Goal: Information Seeking & Learning: Learn about a topic

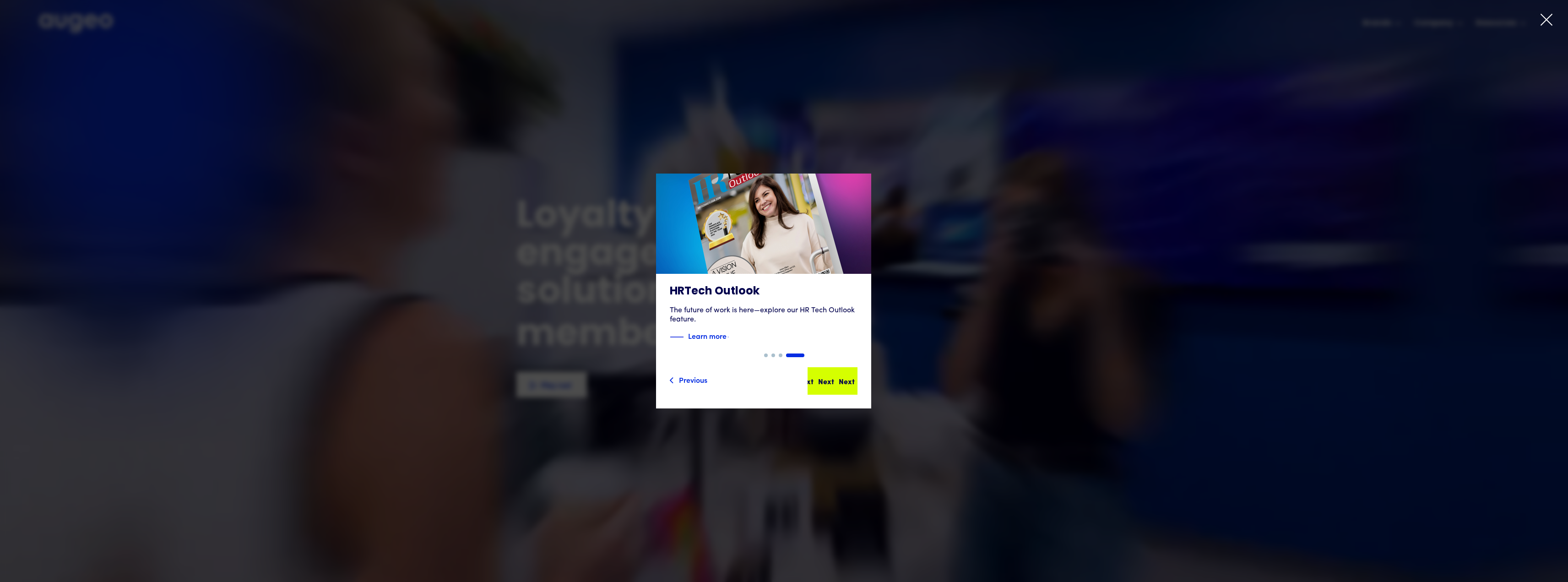
click at [854, 376] on div "Next Next Next Next" at bounding box center [836, 381] width 83 height 11
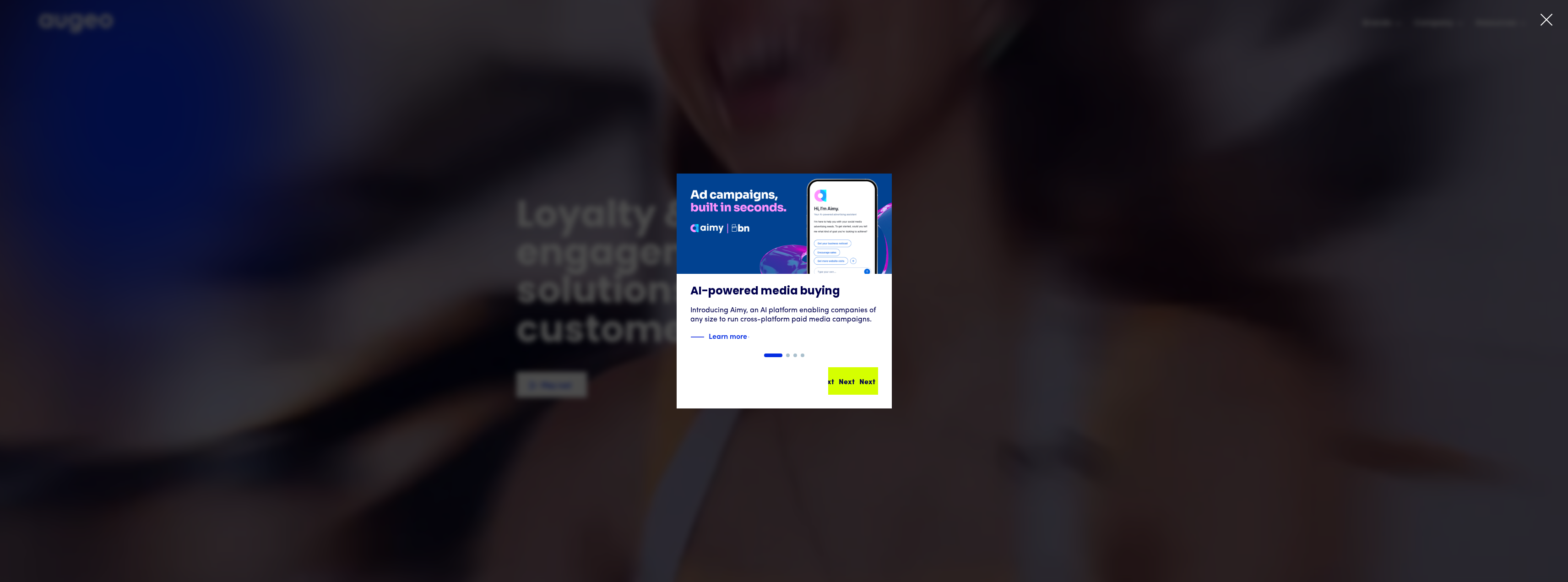
click at [851, 379] on div "Next Next Next Next" at bounding box center [857, 381] width 83 height 11
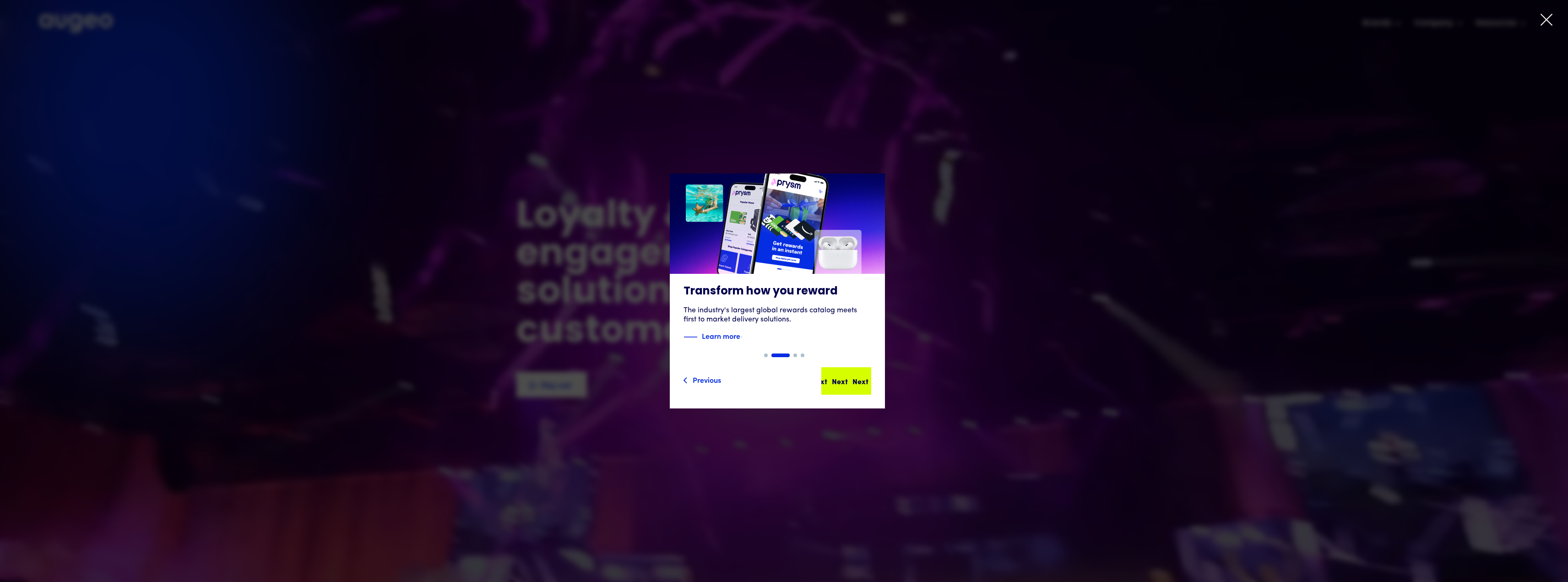
click at [847, 377] on div "Next Next Next Next" at bounding box center [850, 381] width 83 height 11
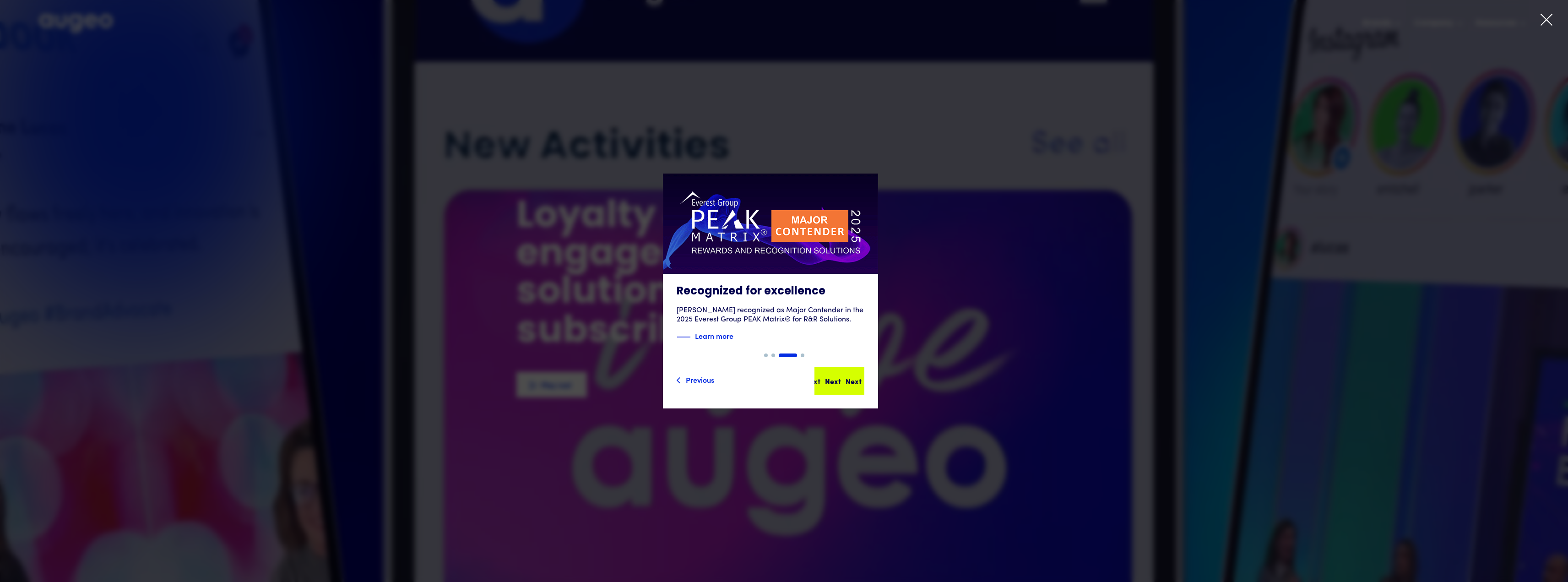
click at [851, 386] on div "Next Next Next Next" at bounding box center [839, 381] width 48 height 25
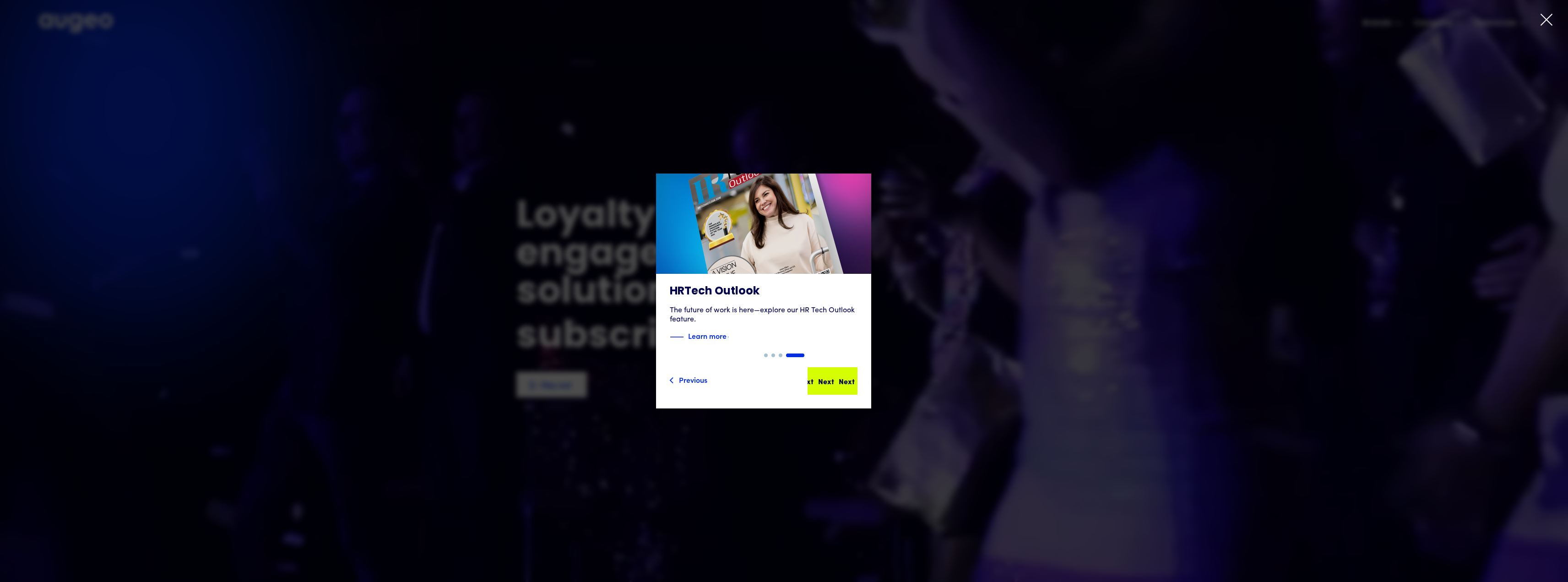
click at [851, 384] on div "Next" at bounding box center [847, 381] width 16 height 11
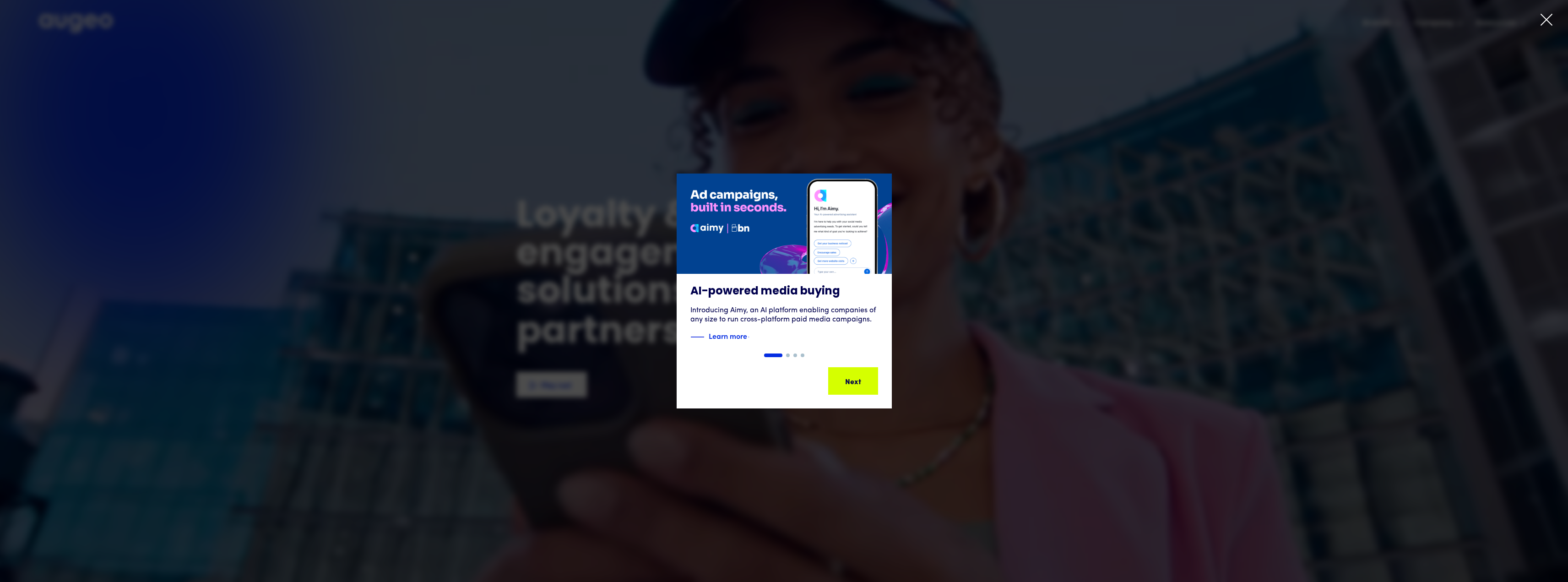
click at [851, 384] on div "Next Next Next Next" at bounding box center [857, 381] width 83 height 11
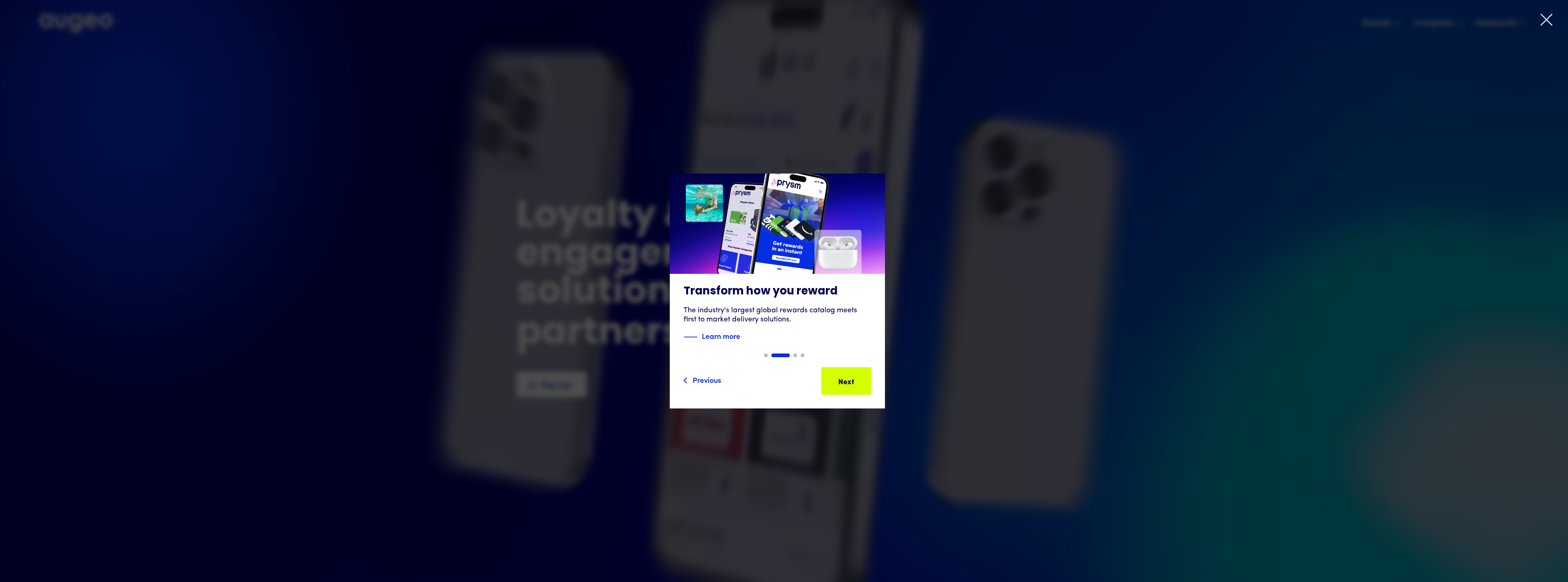
click at [1121, 275] on div "2 of 4" at bounding box center [777, 291] width 1568 height 235
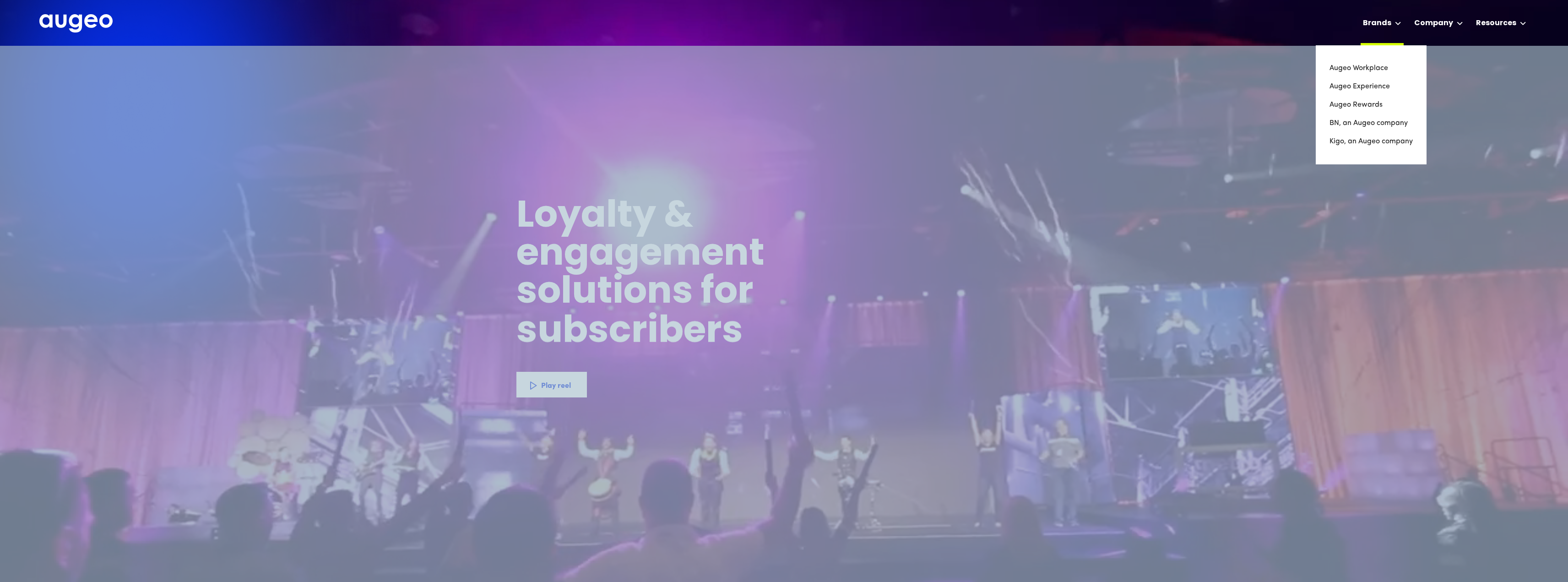
click at [1398, 21] on div at bounding box center [1398, 23] width 7 height 11
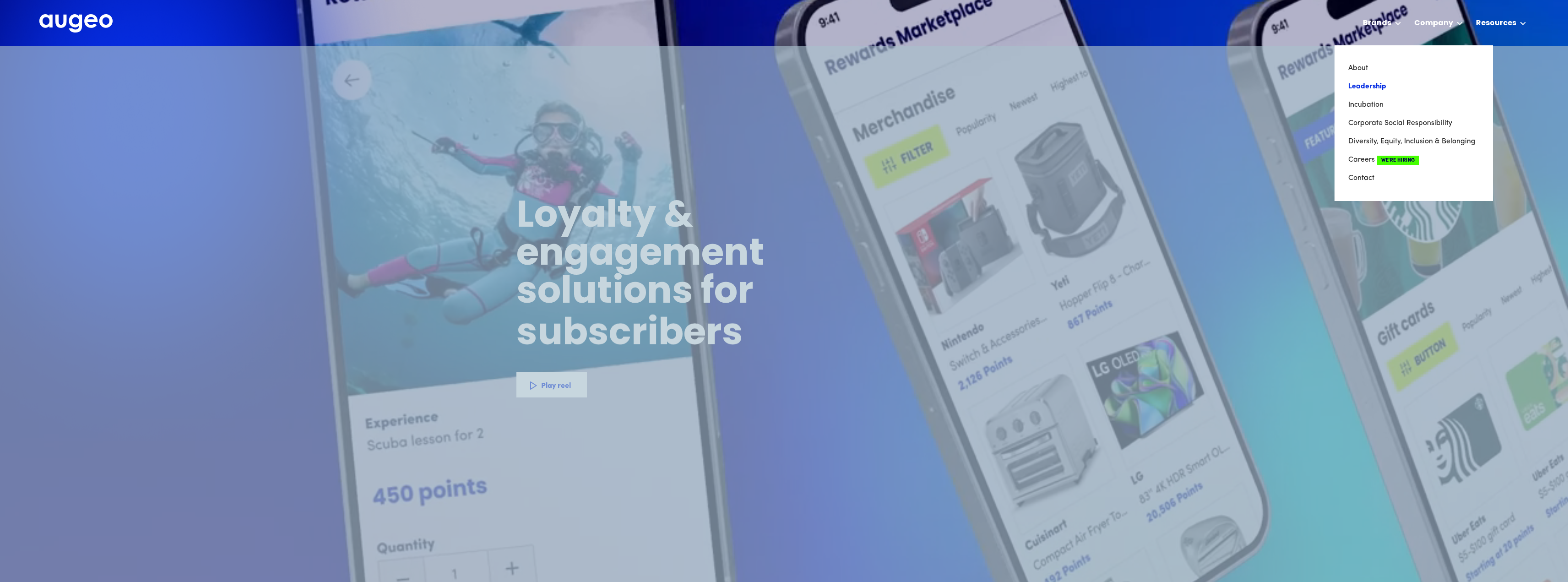
click at [1369, 85] on link "Leadership" at bounding box center [1414, 86] width 131 height 19
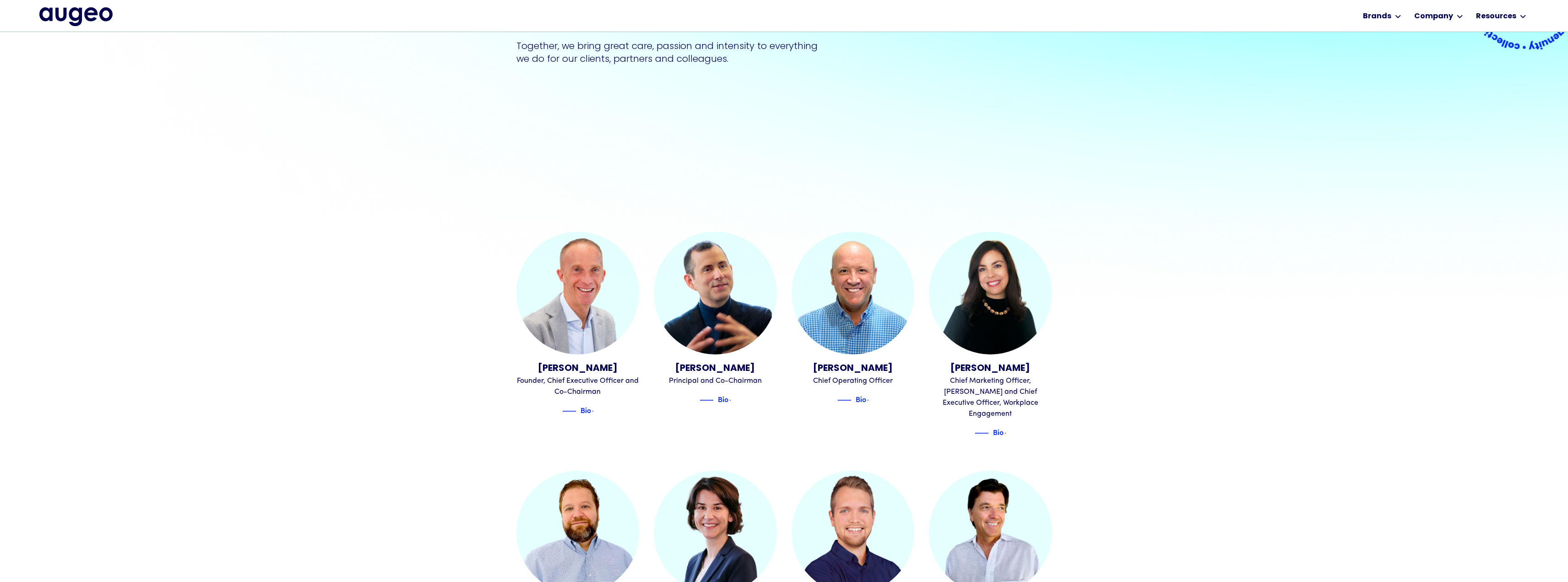
scroll to position [231, 0]
click at [592, 336] on img at bounding box center [577, 293] width 135 height 135
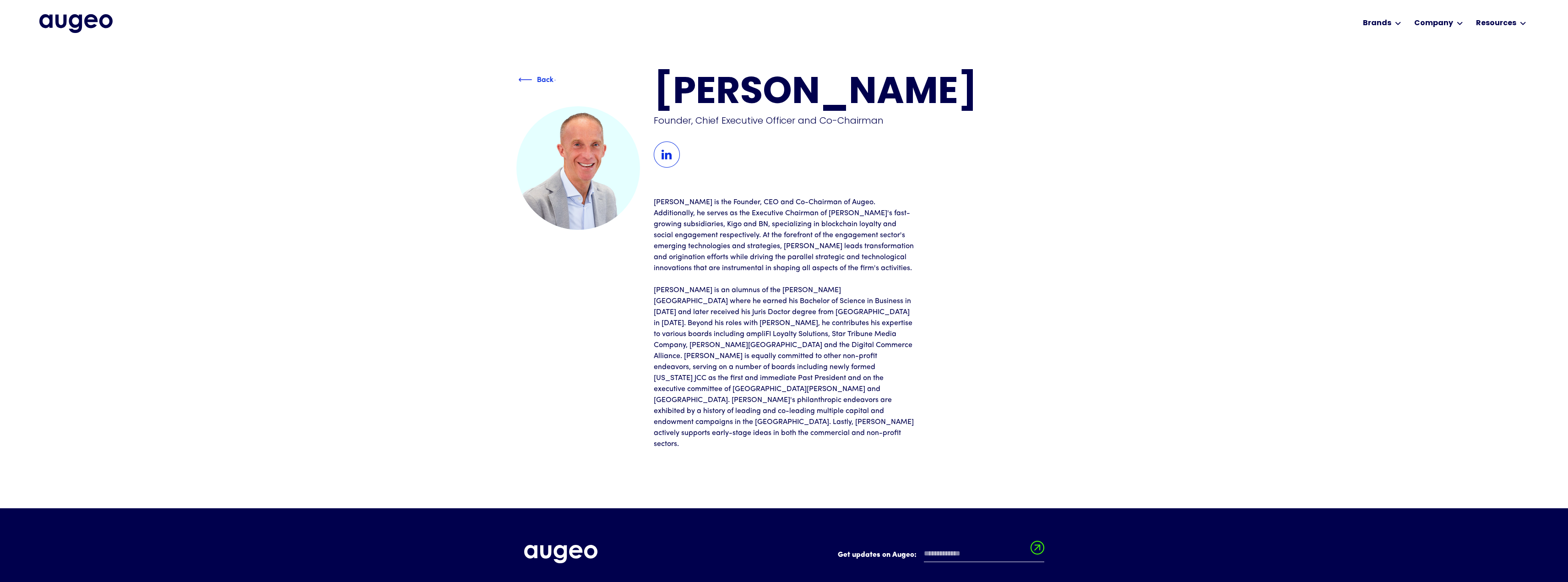
click at [528, 80] on div "Back" at bounding box center [545, 80] width 54 height 11
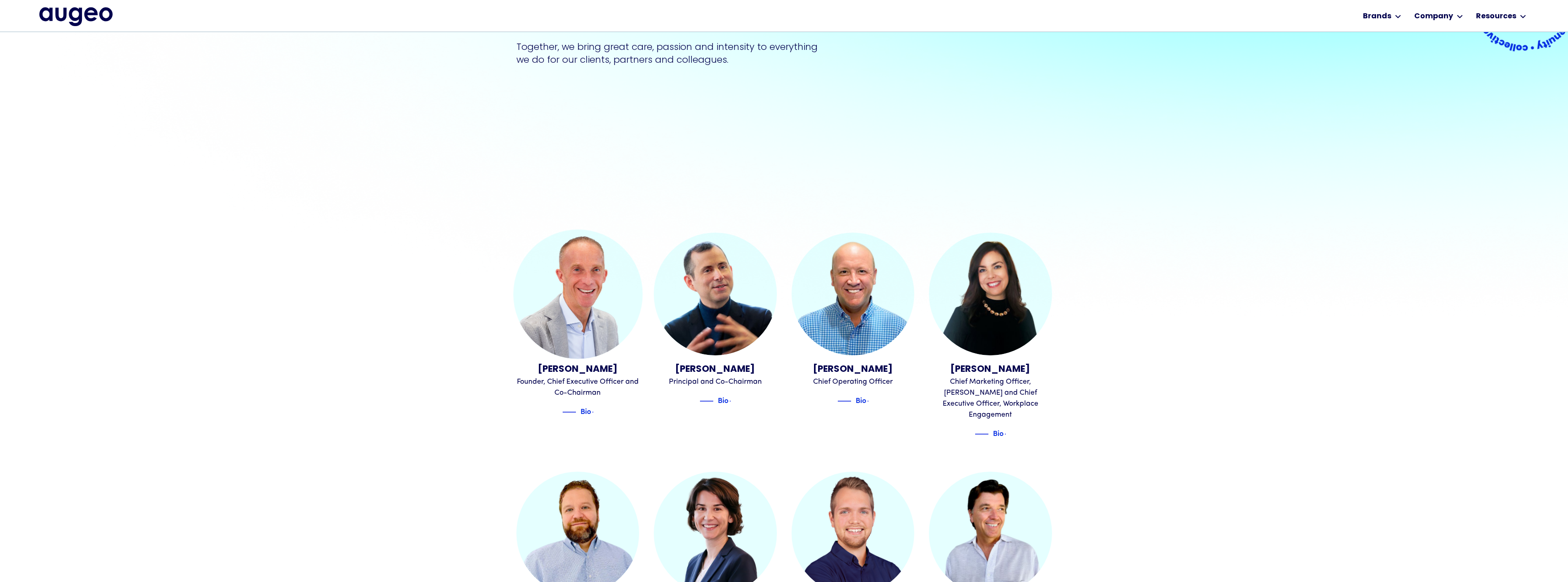
scroll to position [231, 0]
click at [589, 324] on img at bounding box center [577, 293] width 135 height 135
click at [584, 414] on img at bounding box center [582, 412] width 13 height 11
click at [573, 414] on div "Bio" at bounding box center [569, 410] width 10 height 11
click at [579, 307] on img at bounding box center [577, 293] width 135 height 135
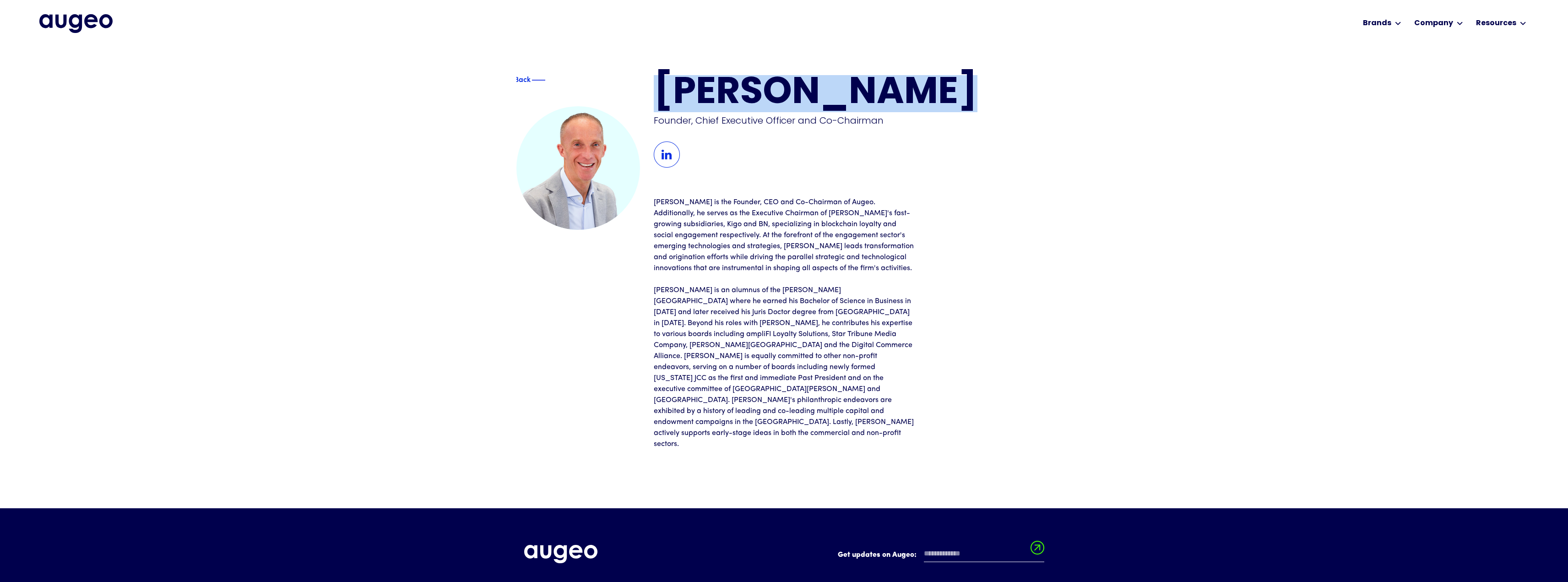
drag, startPoint x: 658, startPoint y: 95, endPoint x: 903, endPoint y: 95, distance: 245.0
click at [903, 95] on h1 "[PERSON_NAME]" at bounding box center [853, 94] width 398 height 37
copy h1 "[PERSON_NAME]"
click at [530, 80] on div "Back" at bounding box center [543, 80] width 54 height 11
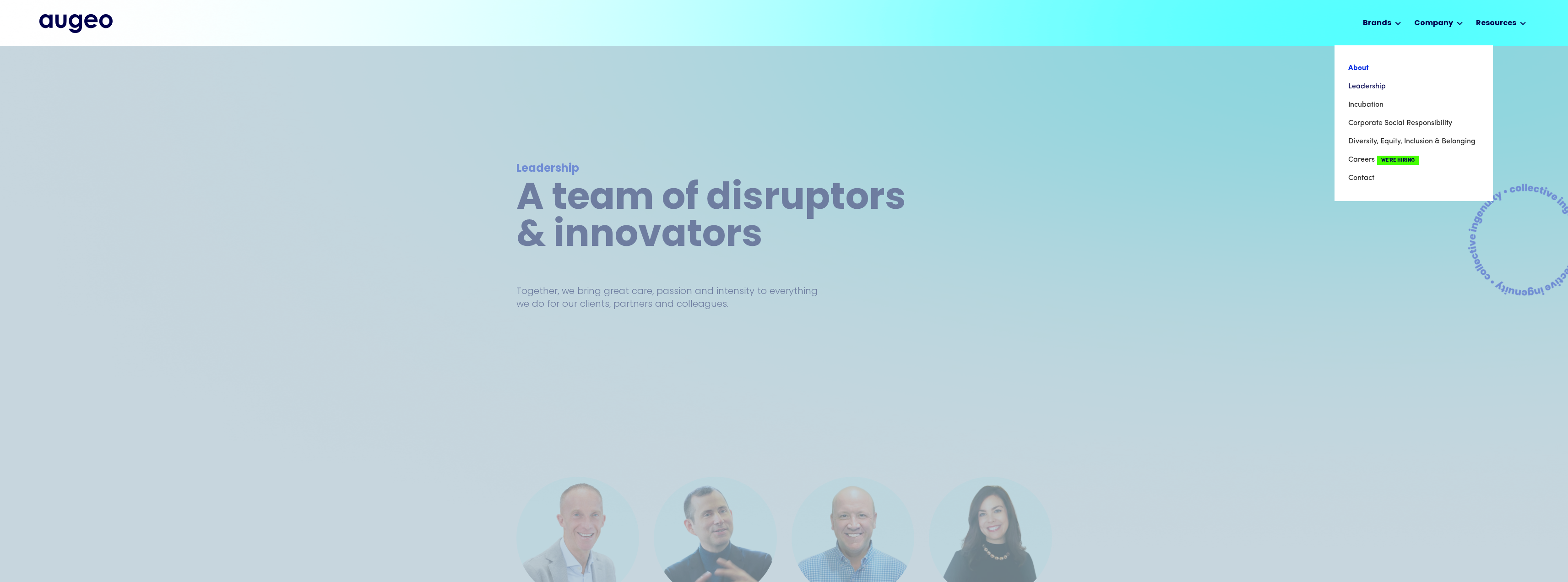
click at [1361, 71] on link "About" at bounding box center [1414, 68] width 131 height 19
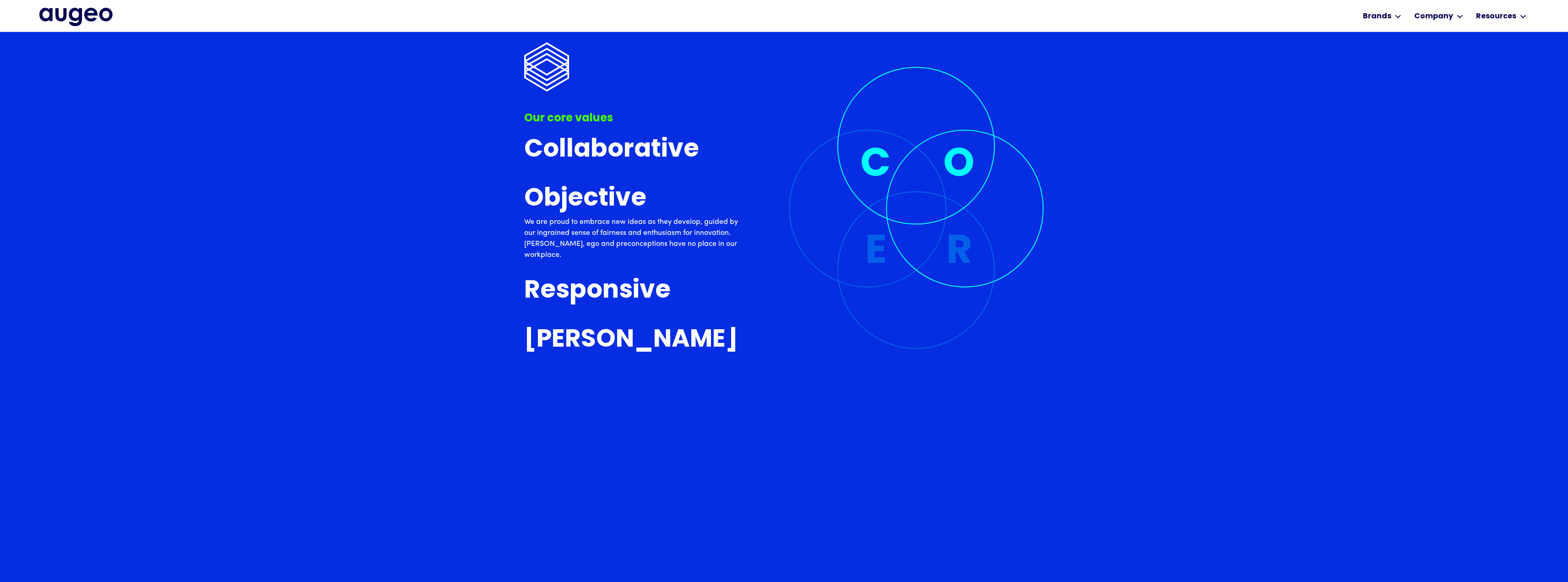
scroll to position [2967, 0]
